Goal: Entertainment & Leisure: Browse casually

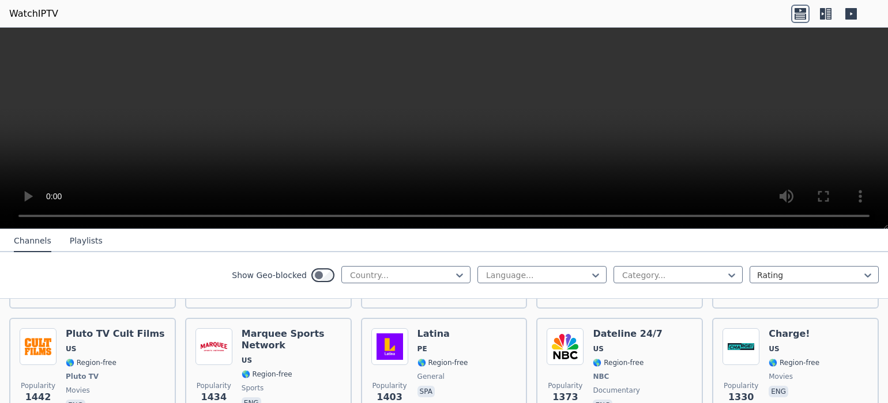
scroll to position [1206, 0]
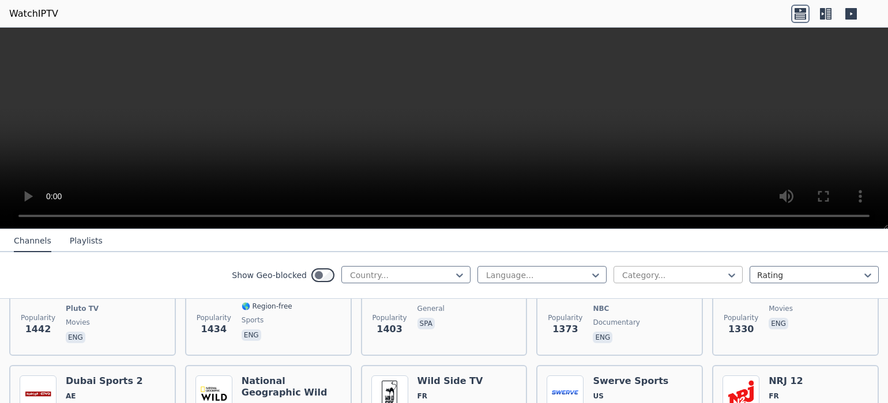
click at [639, 269] on div "Category..." at bounding box center [677, 274] width 129 height 17
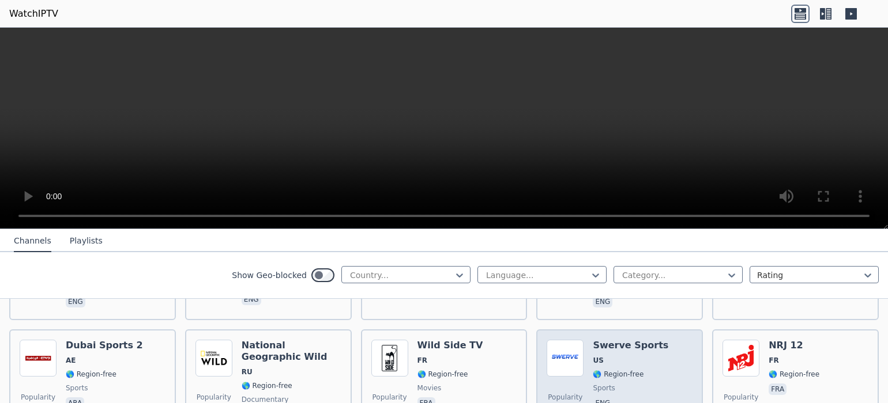
scroll to position [1255, 0]
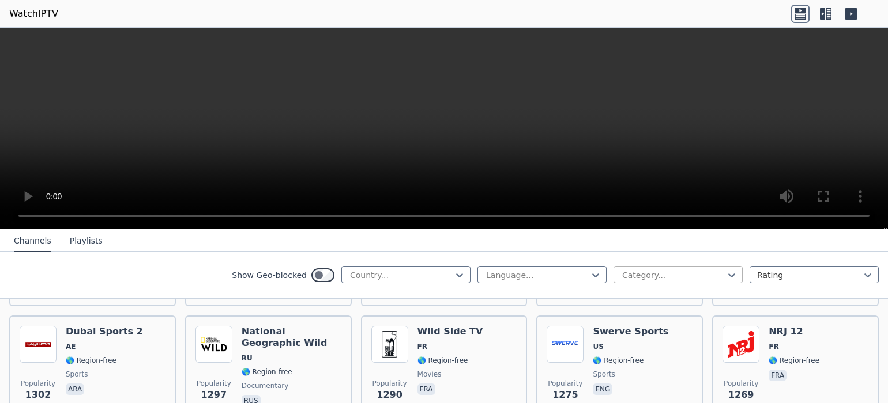
click at [659, 280] on div "Category..." at bounding box center [673, 276] width 103 height 12
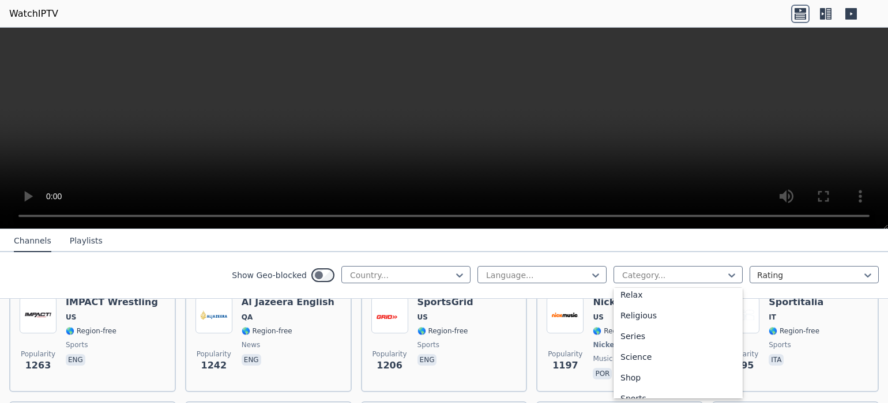
scroll to position [439, 0]
click at [658, 361] on div "Sports" at bounding box center [677, 360] width 129 height 21
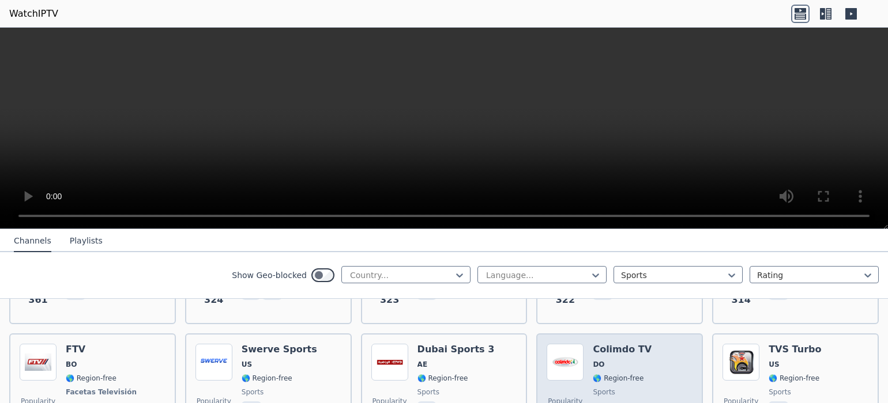
scroll to position [1123, 0]
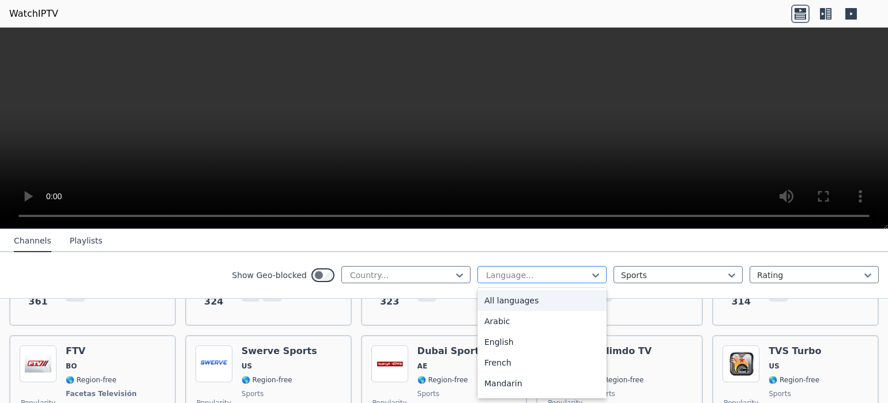
click at [574, 271] on div at bounding box center [537, 276] width 105 height 12
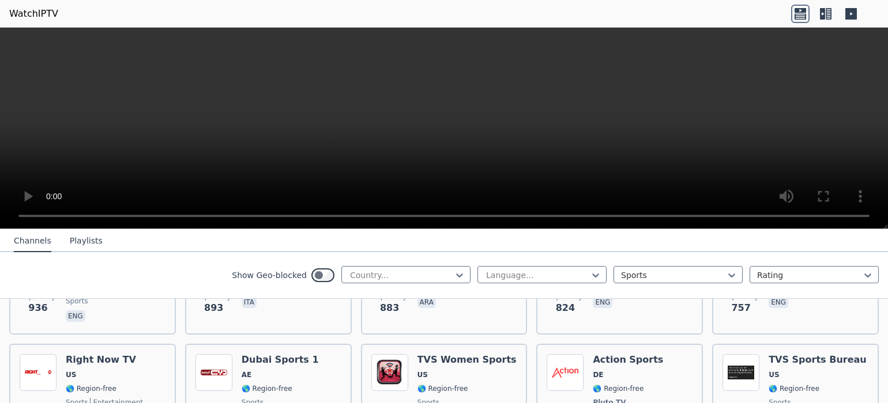
scroll to position [725, 0]
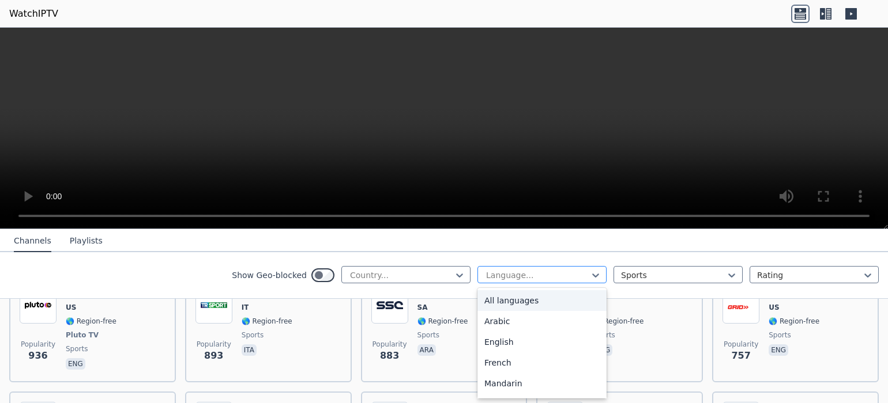
click at [519, 268] on div "Language..." at bounding box center [541, 274] width 129 height 17
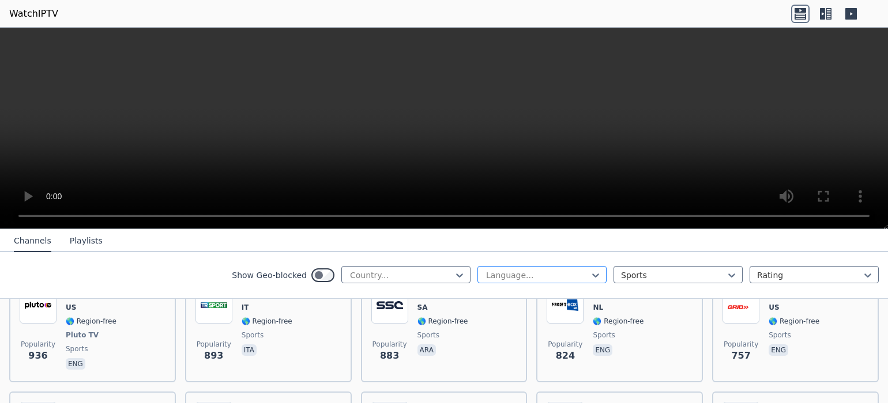
click at [519, 268] on div "Language..." at bounding box center [541, 274] width 129 height 17
click at [440, 277] on div at bounding box center [401, 276] width 105 height 12
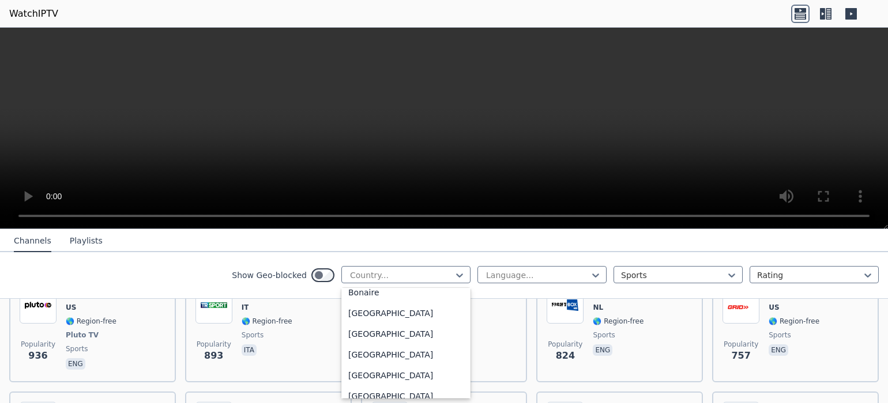
scroll to position [550, 0]
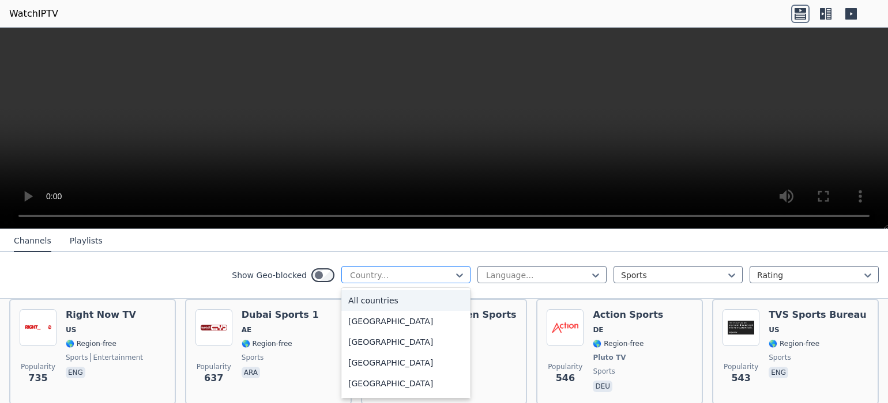
click at [379, 270] on div at bounding box center [401, 276] width 105 height 12
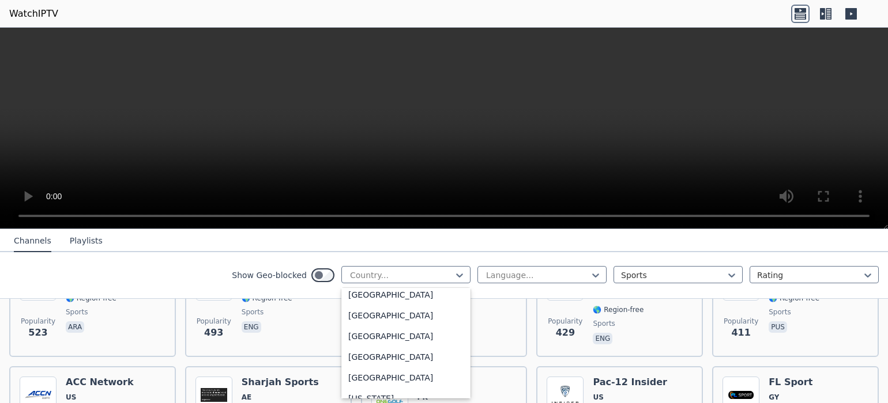
scroll to position [2943, 0]
click at [375, 292] on div "[GEOGRAPHIC_DATA]" at bounding box center [405, 295] width 129 height 21
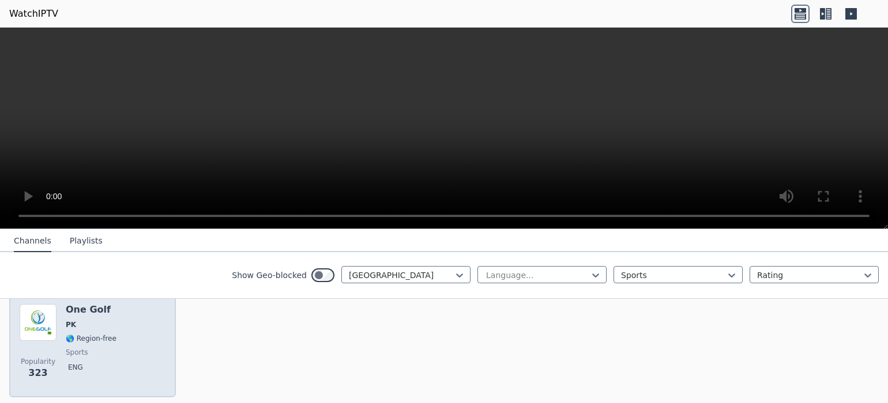
scroll to position [183, 0]
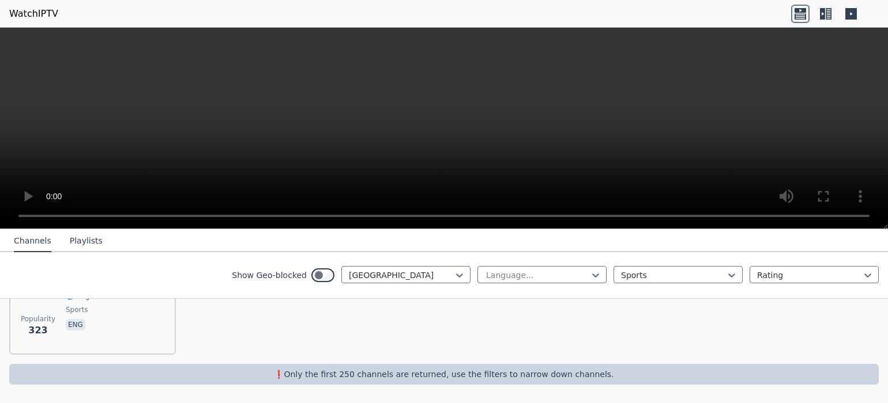
click at [314, 401] on div "WatchIPTV - Free IPTV streams from across the world [DOMAIN_NAME] does not host…" at bounding box center [444, 226] width 888 height 356
click at [461, 273] on icon at bounding box center [460, 276] width 12 height 12
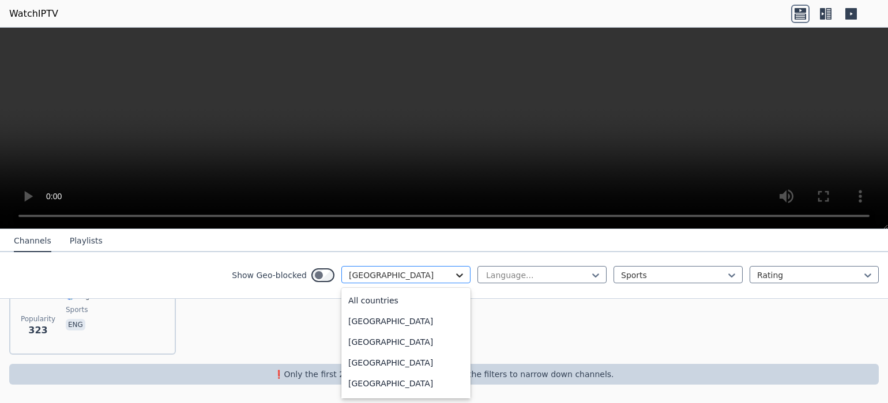
scroll to position [2794, 0]
